Goal: Task Accomplishment & Management: Use online tool/utility

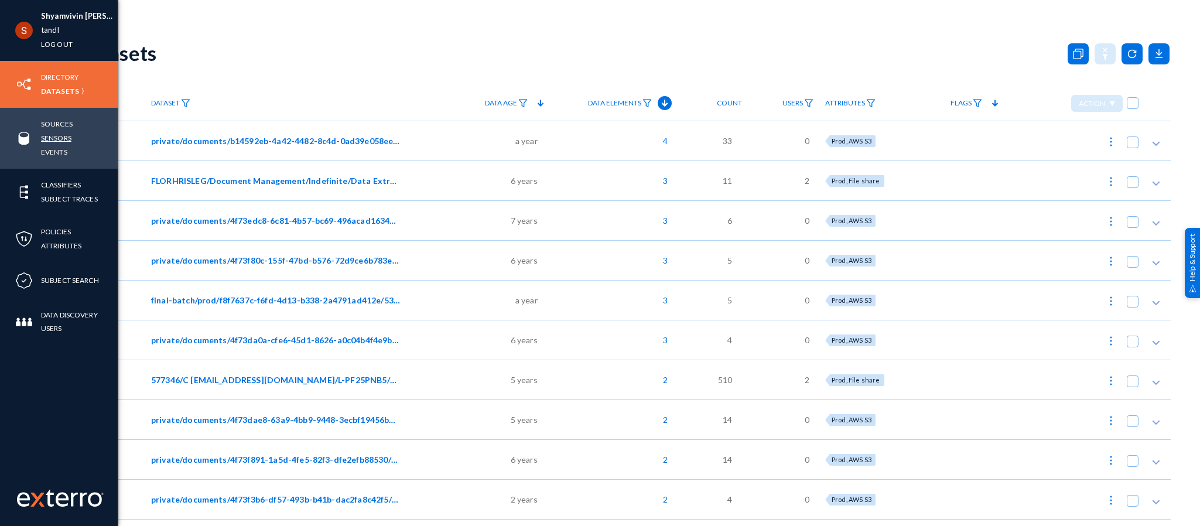
click at [62, 132] on link "Sensors" at bounding box center [56, 137] width 30 height 13
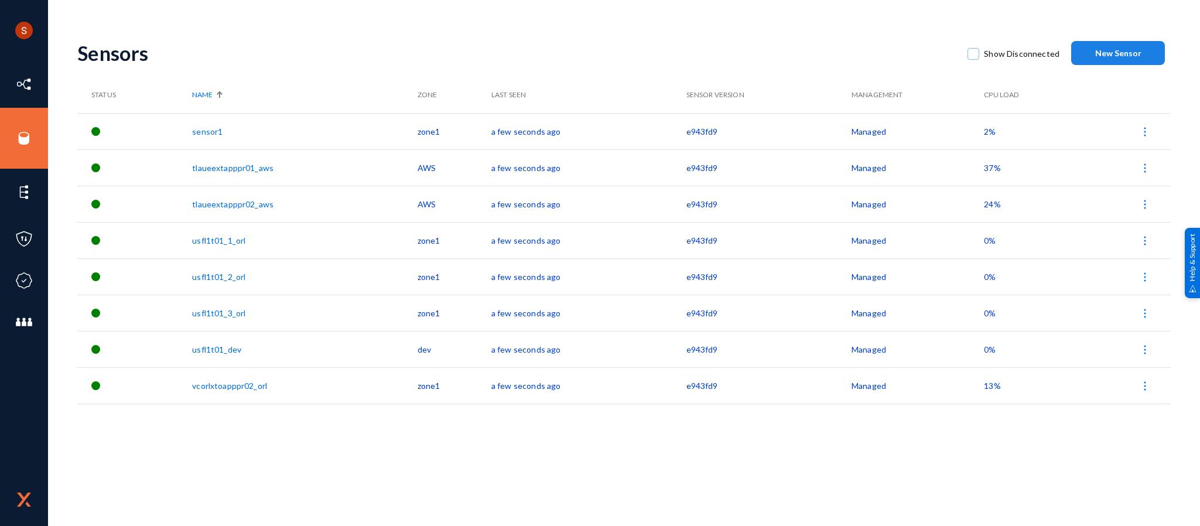
click at [1114, 54] on span "New Sensor" at bounding box center [1118, 53] width 46 height 10
